Goal: Use online tool/utility: Utilize a website feature to perform a specific function

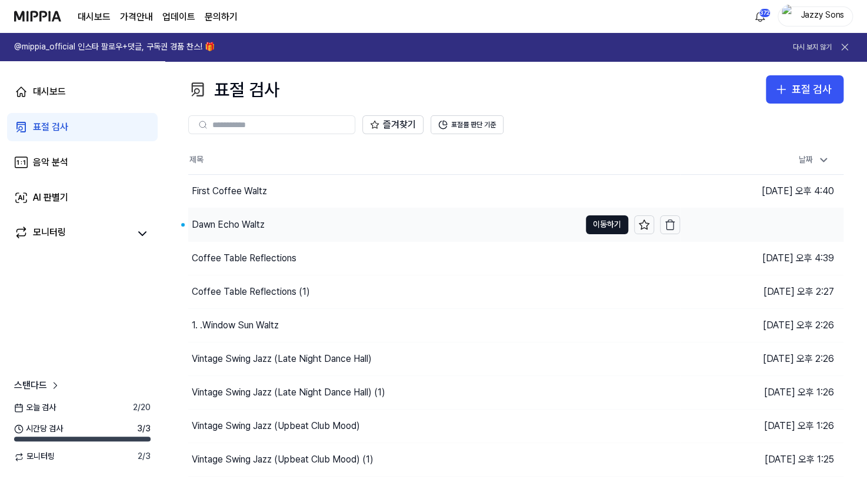
click at [219, 224] on div "Dawn Echo Waltz" at bounding box center [228, 225] width 73 height 14
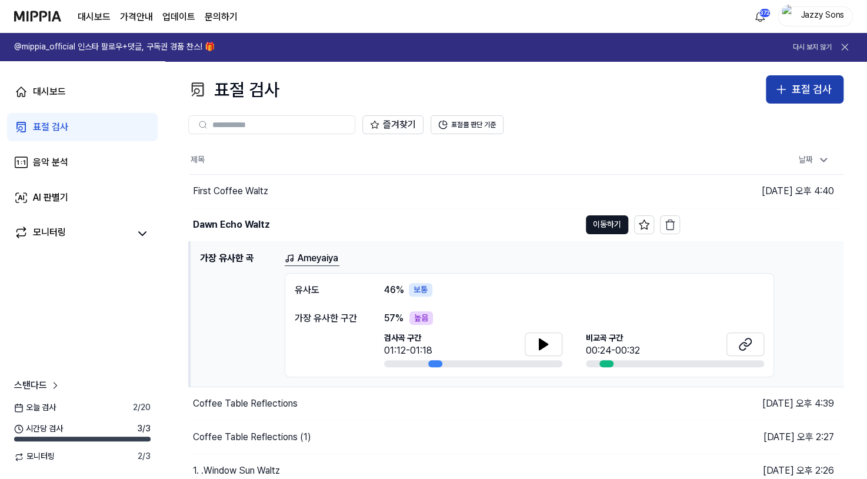
click at [803, 84] on div "표절 검사" at bounding box center [812, 89] width 40 height 17
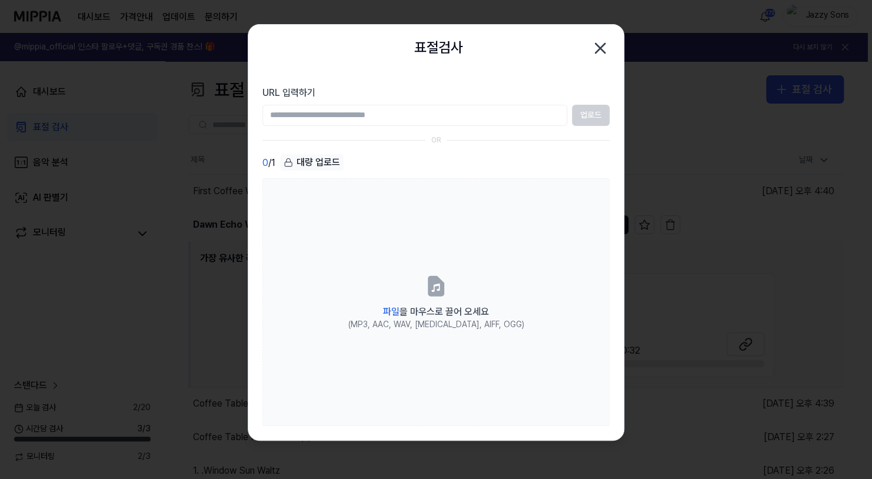
click at [607, 44] on icon "button" at bounding box center [600, 48] width 19 height 19
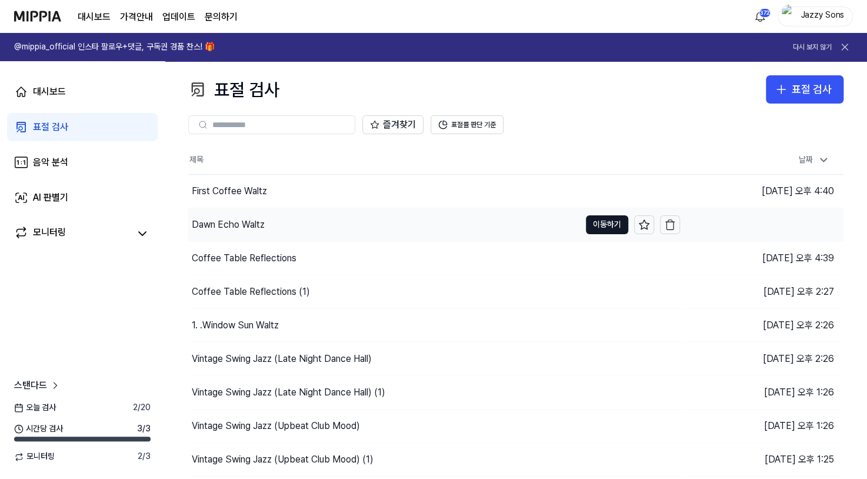
click at [247, 225] on div "Dawn Echo Waltz" at bounding box center [228, 225] width 73 height 14
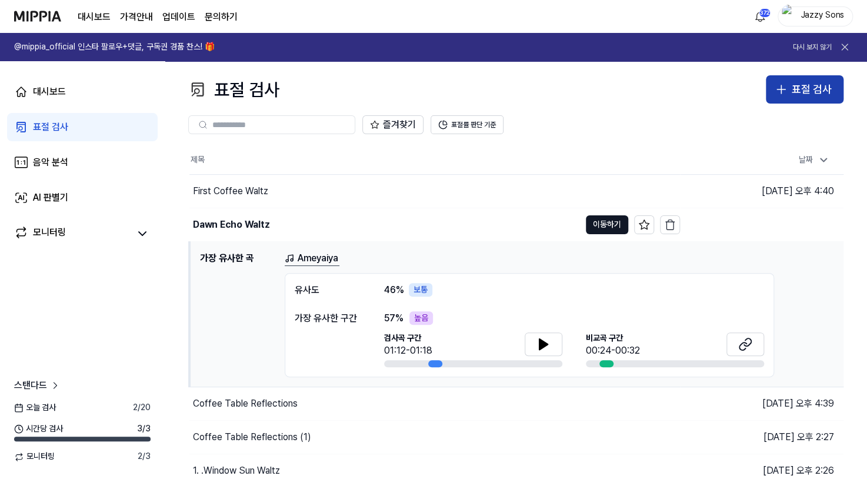
click at [802, 94] on div "표절 검사" at bounding box center [812, 89] width 40 height 17
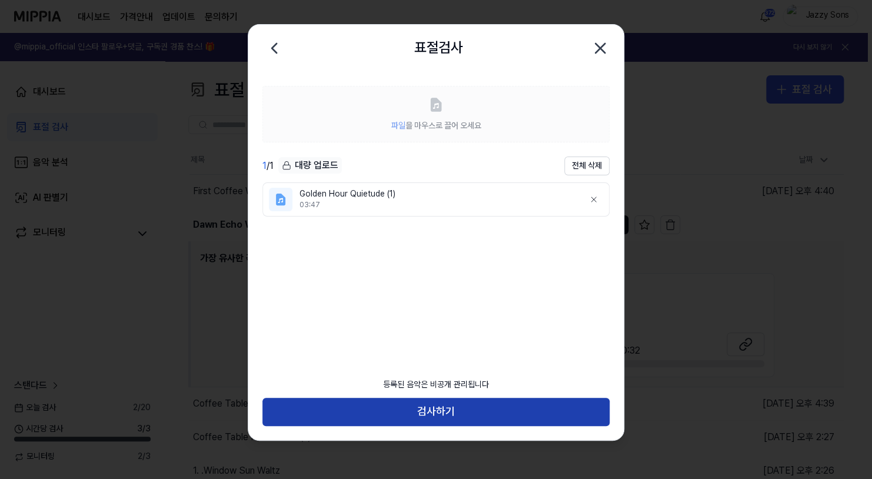
click at [427, 404] on button "검사하기" at bounding box center [435, 412] width 347 height 28
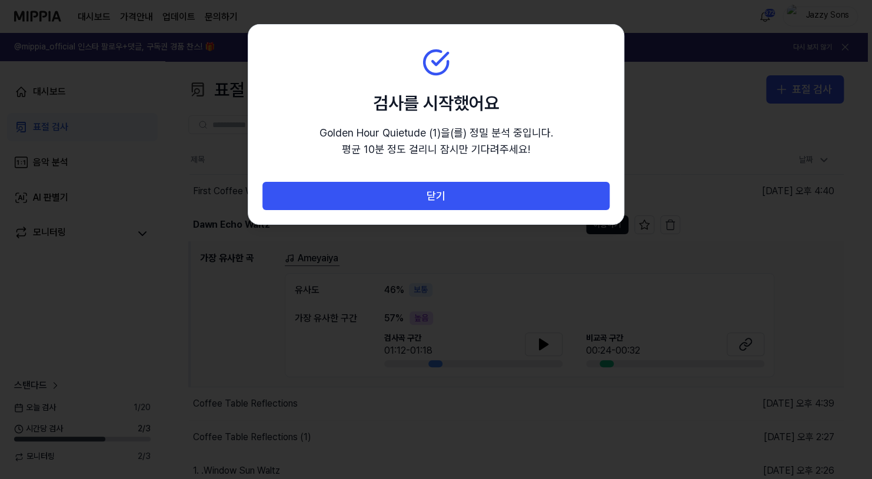
click at [460, 211] on div "닫기" at bounding box center [435, 203] width 375 height 42
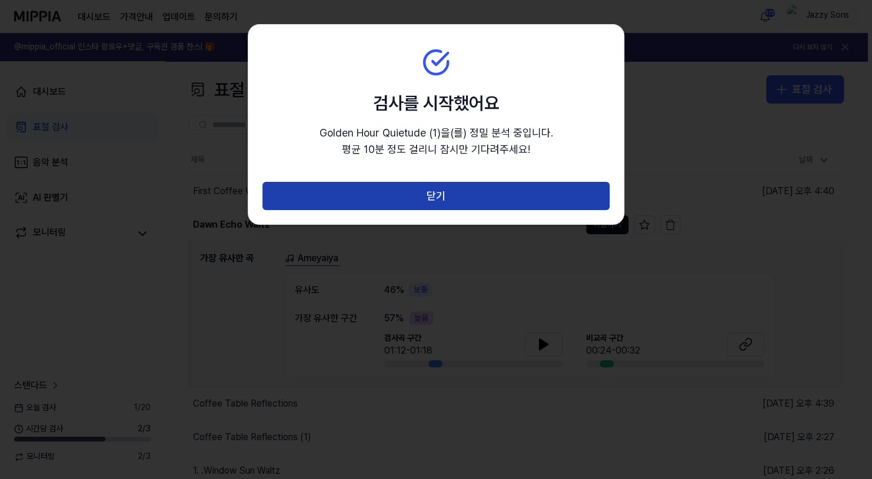
click at [464, 204] on button "닫기" at bounding box center [435, 196] width 347 height 28
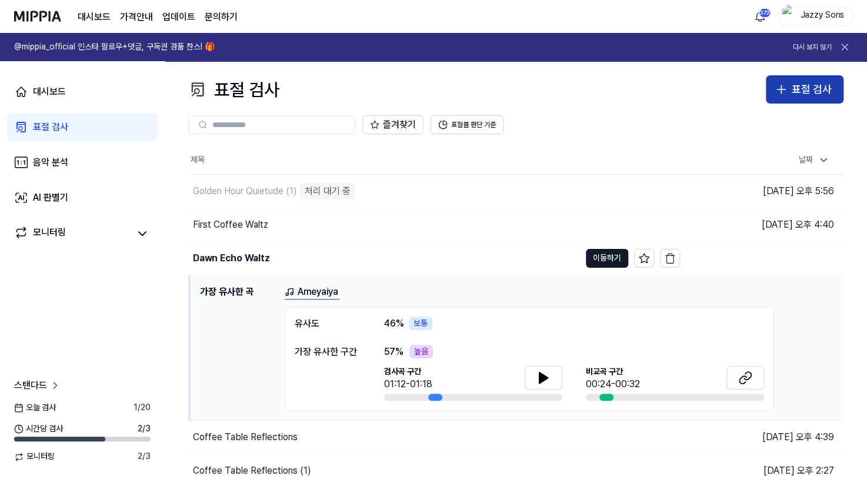
click at [790, 91] on button "표절 검사" at bounding box center [805, 89] width 78 height 28
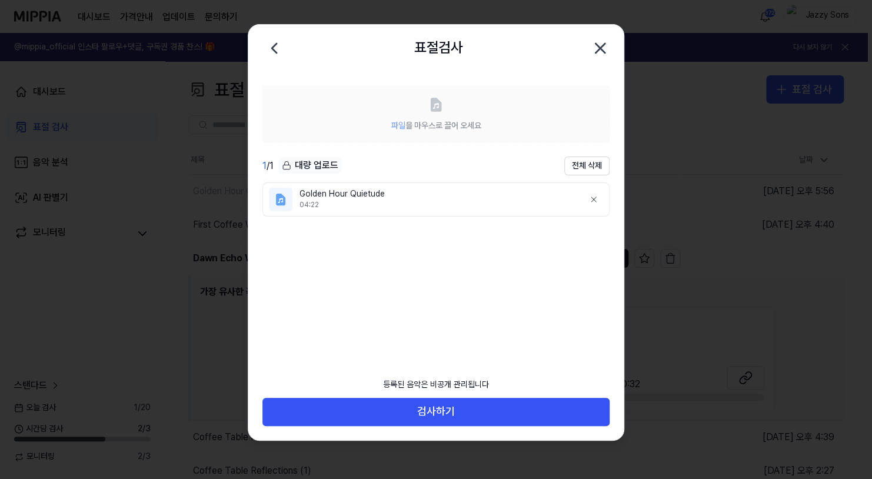
drag, startPoint x: 601, startPoint y: 50, endPoint x: 457, endPoint y: 391, distance: 369.8
click at [457, 389] on div "표절검사 닫기 파일 을 마우스로 끌어 오세요 1 / 1 대량 업로드 전체 삭제 Golden Hour Quietude 04:22 등록된 음악은 …" at bounding box center [436, 232] width 377 height 417
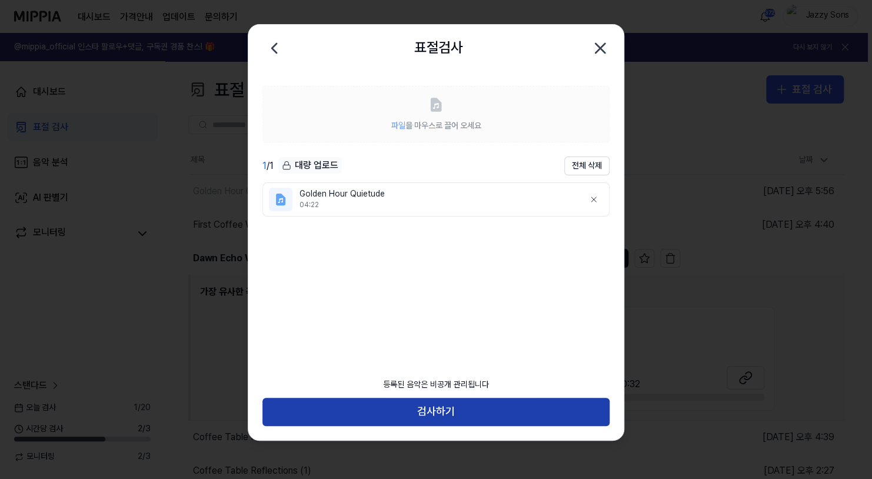
click at [444, 408] on button "검사하기" at bounding box center [435, 412] width 347 height 28
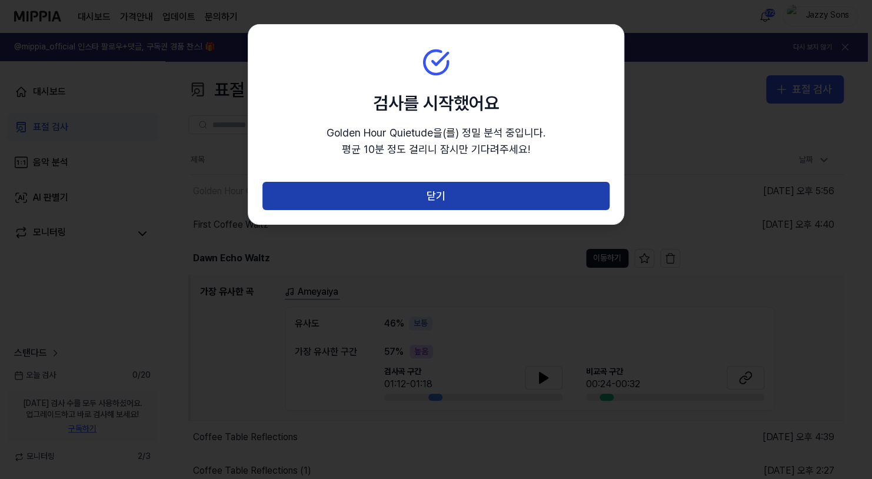
click at [526, 195] on button "닫기" at bounding box center [435, 196] width 347 height 28
